Goal: Transaction & Acquisition: Purchase product/service

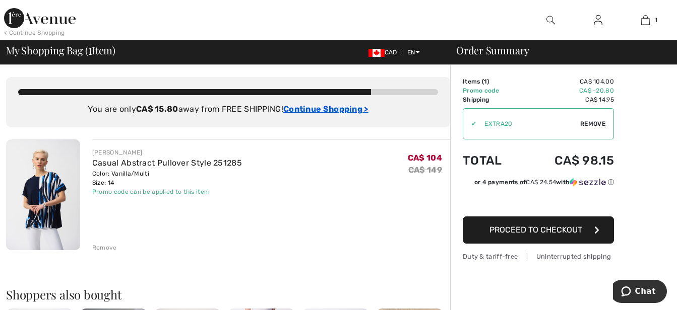
click at [310, 107] on ins "Continue Shopping >" at bounding box center [325, 109] width 85 height 10
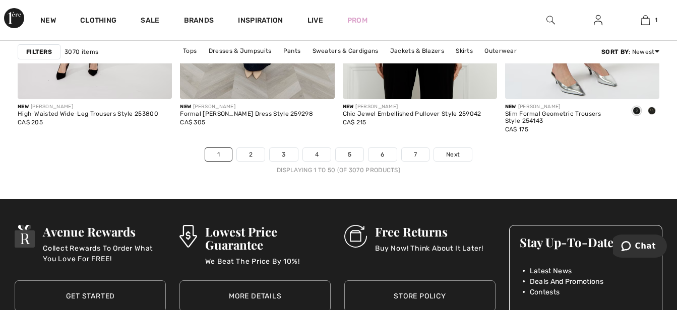
scroll to position [4435, 0]
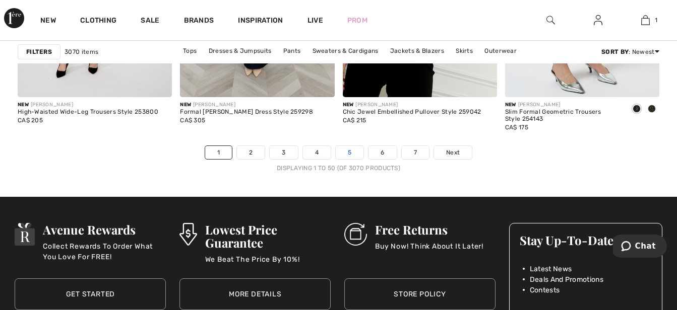
click at [342, 153] on link "5" at bounding box center [350, 152] width 28 height 13
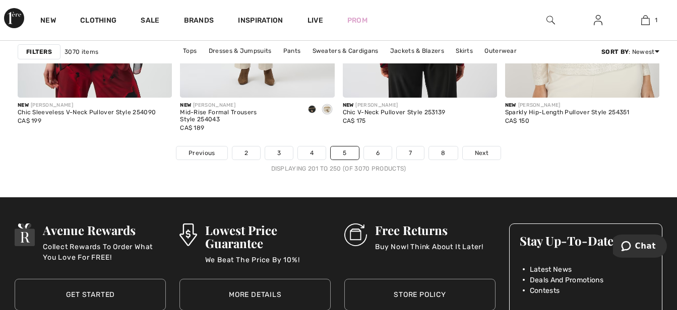
scroll to position [4435, 0]
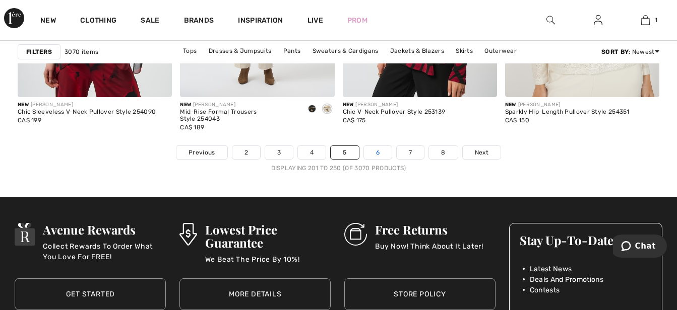
click at [372, 155] on link "6" at bounding box center [378, 152] width 28 height 13
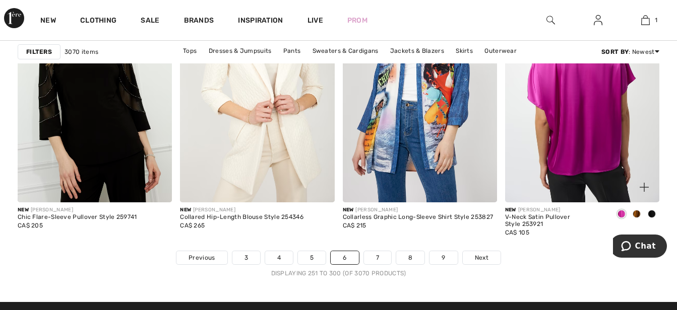
scroll to position [4334, 0]
